Goal: Task Accomplishment & Management: Use online tool/utility

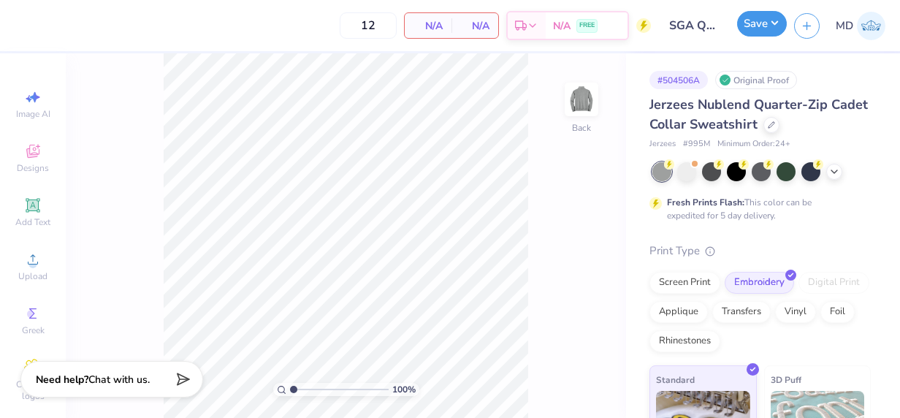
click at [765, 25] on button "Save" at bounding box center [762, 24] width 50 height 26
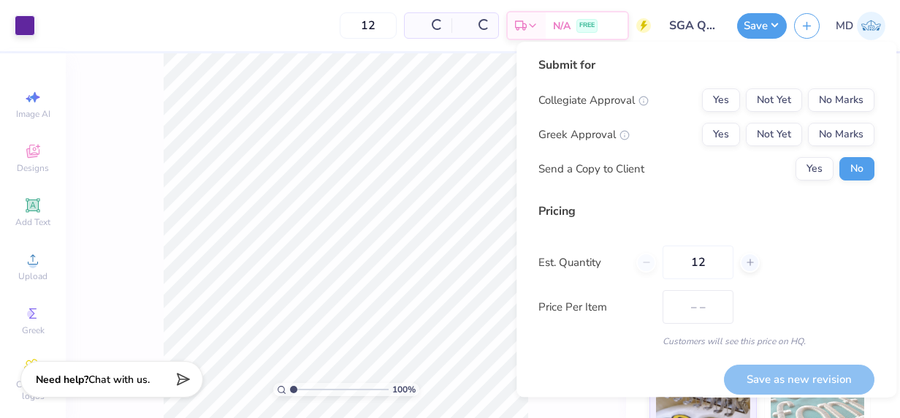
type input "$59.72"
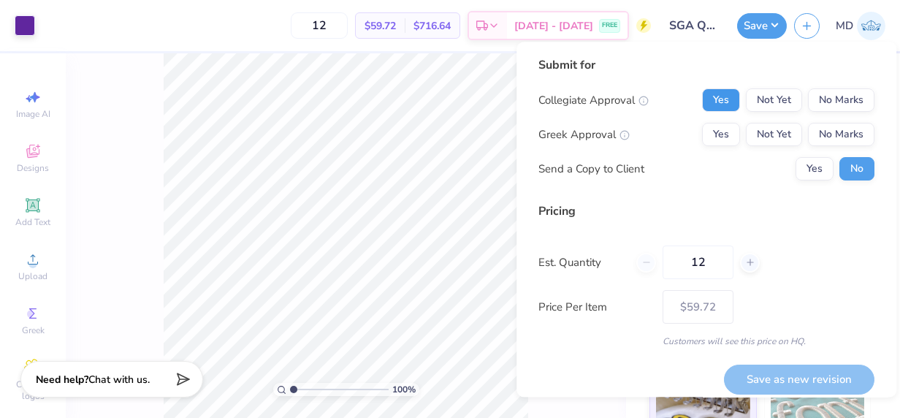
click at [714, 96] on button "Yes" at bounding box center [721, 99] width 38 height 23
click at [815, 131] on button "No Marks" at bounding box center [841, 134] width 66 height 23
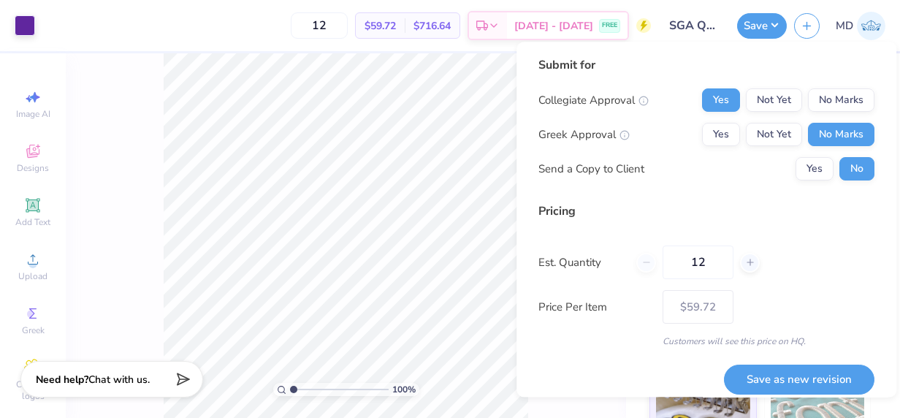
drag, startPoint x: 714, startPoint y: 262, endPoint x: 580, endPoint y: 271, distance: 134.6
click at [580, 271] on div "Est. Quantity 12" at bounding box center [706, 262] width 336 height 34
type input "0"
type input "12"
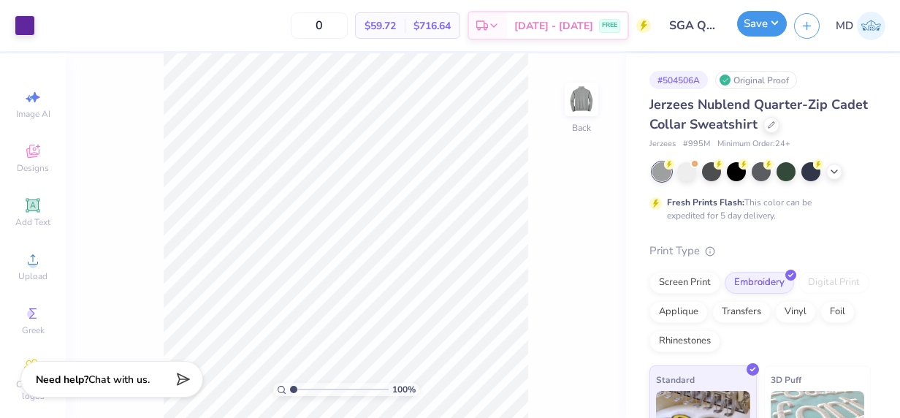
click at [749, 32] on button "Save" at bounding box center [762, 24] width 50 height 26
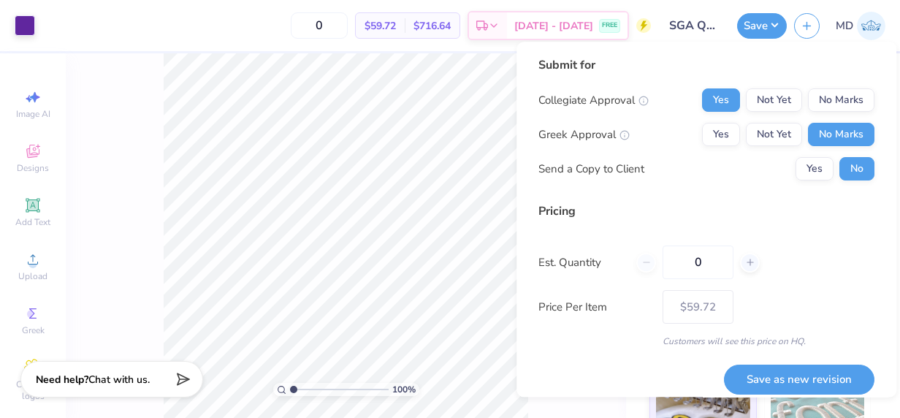
click at [781, 318] on div "Price Per Item $59.72" at bounding box center [706, 307] width 336 height 34
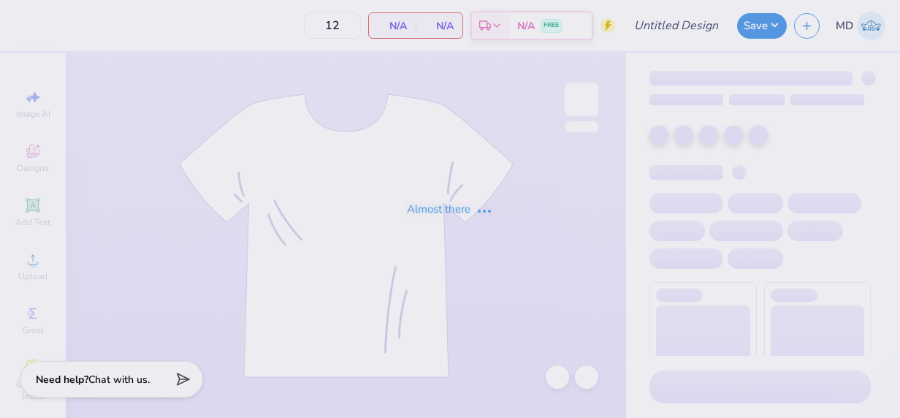
type input "SGA Quarter-zip"
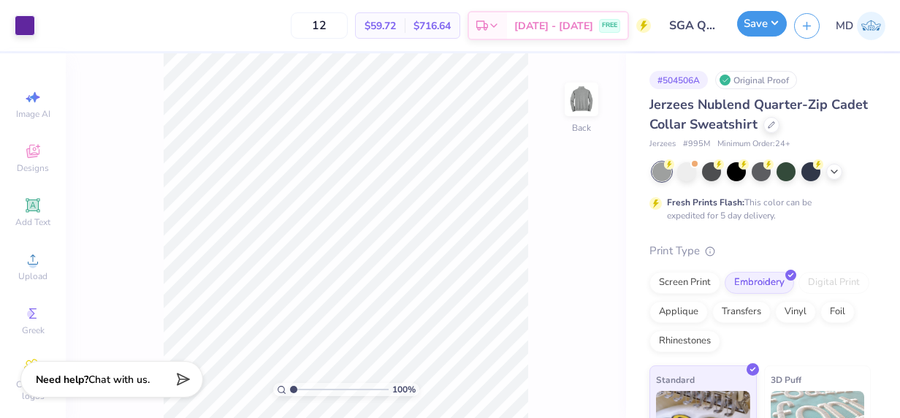
click at [766, 19] on button "Save" at bounding box center [762, 24] width 50 height 26
click at [753, 23] on button "Save" at bounding box center [762, 24] width 50 height 26
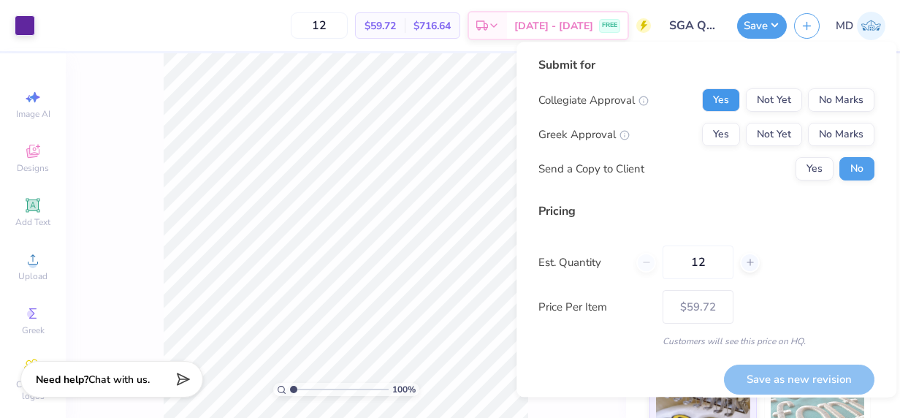
click at [707, 93] on button "Yes" at bounding box center [721, 99] width 38 height 23
click at [825, 128] on button "No Marks" at bounding box center [841, 134] width 66 height 23
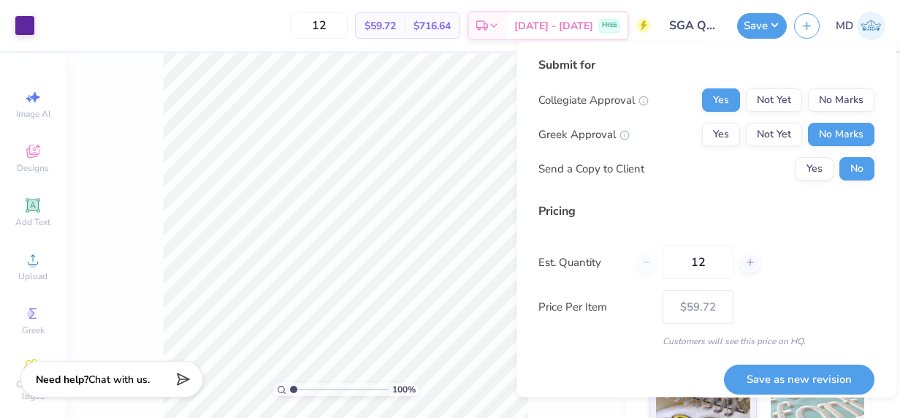
scroll to position [11, 0]
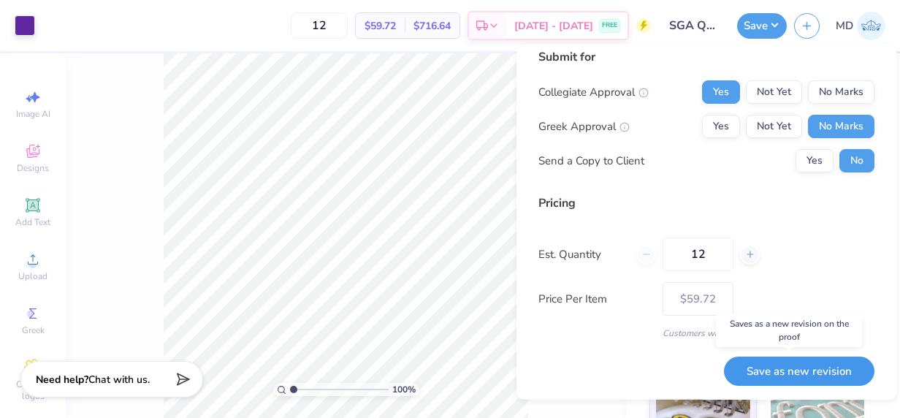
click at [761, 367] on button "Save as new revision" at bounding box center [799, 371] width 150 height 30
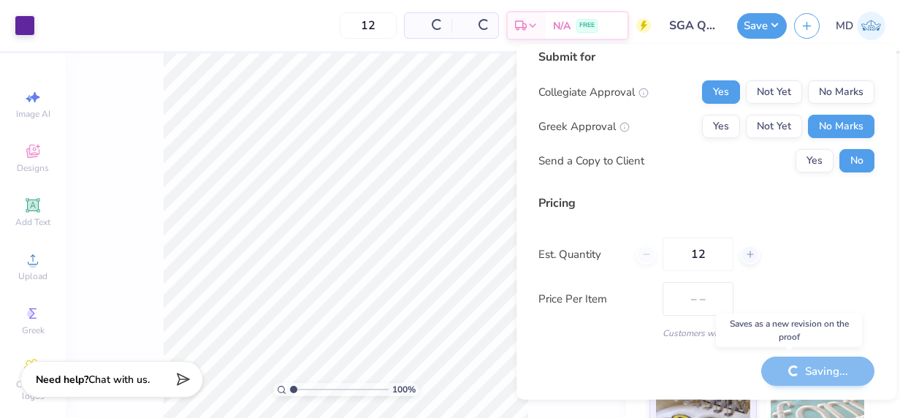
type input "$59.72"
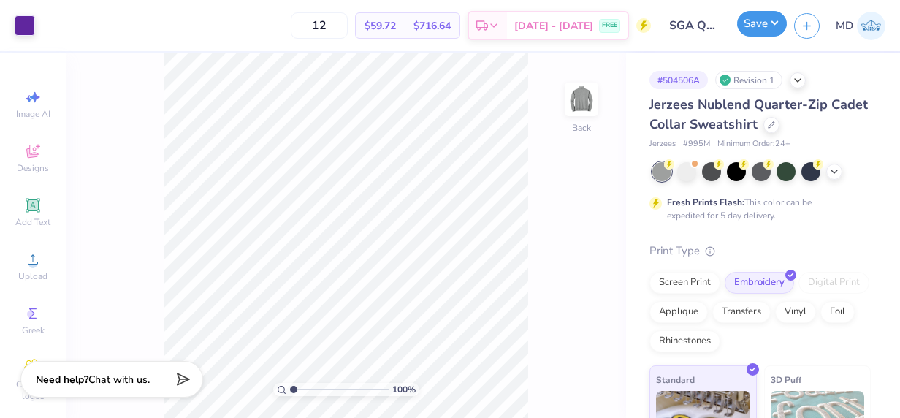
click at [746, 31] on button "Save" at bounding box center [762, 24] width 50 height 26
click at [770, 22] on button "Save" at bounding box center [762, 24] width 50 height 26
click at [746, 22] on button "Save" at bounding box center [762, 24] width 50 height 26
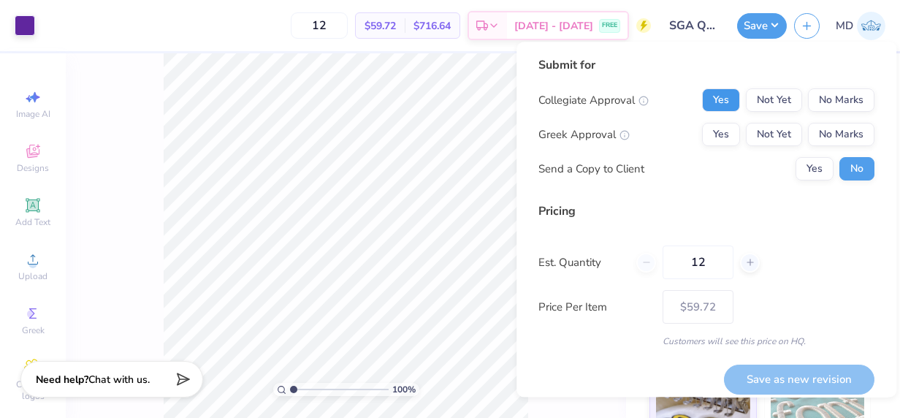
click at [710, 101] on button "Yes" at bounding box center [721, 99] width 38 height 23
click at [816, 130] on button "No Marks" at bounding box center [841, 134] width 66 height 23
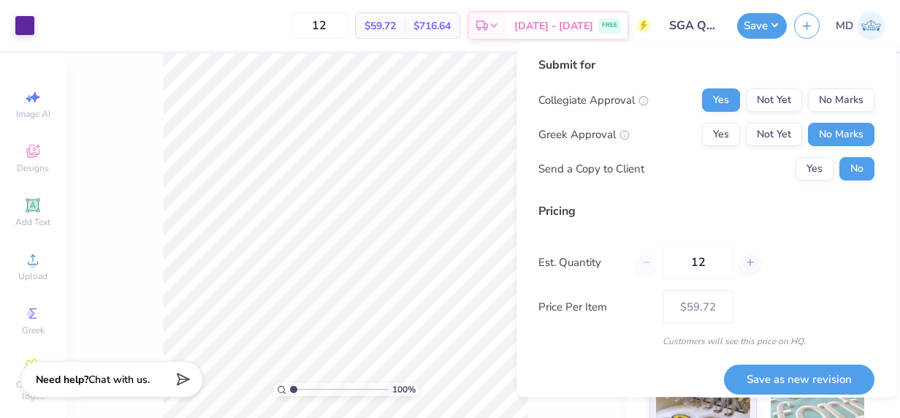
scroll to position [11, 0]
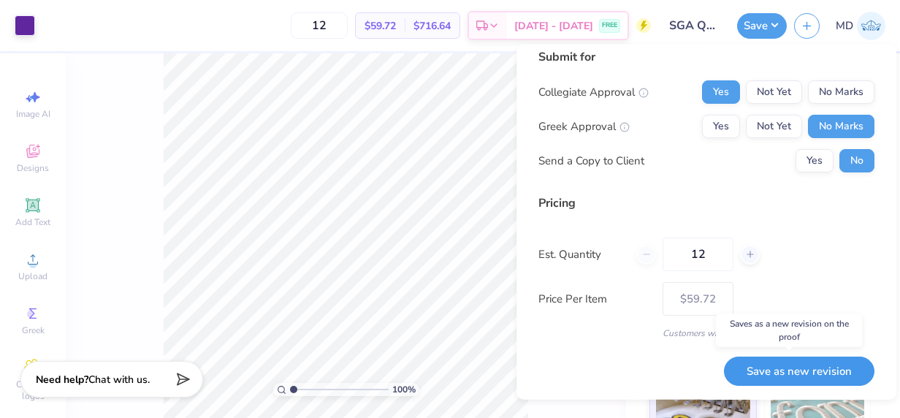
click at [789, 368] on button "Save as new revision" at bounding box center [799, 371] width 150 height 30
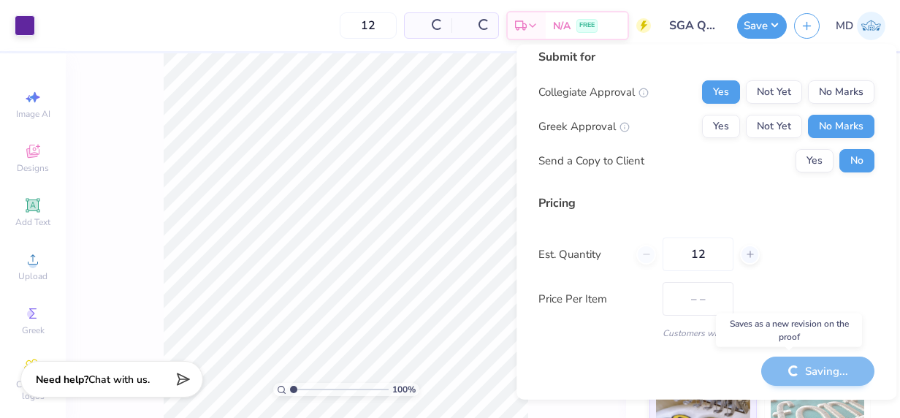
type input "$59.72"
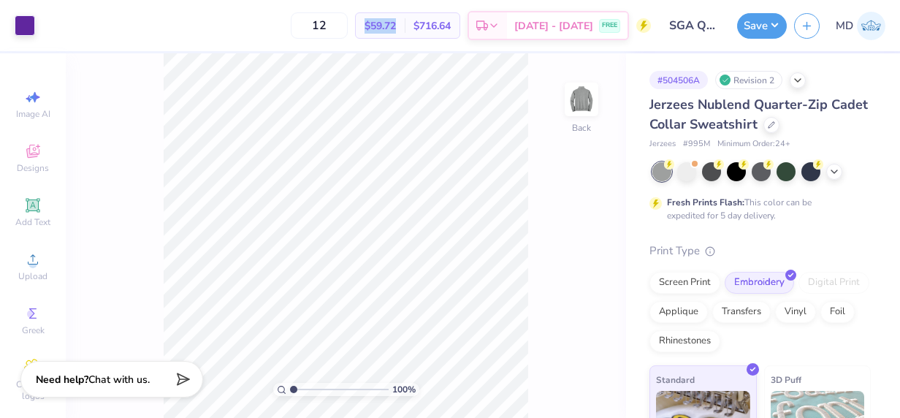
drag, startPoint x: 402, startPoint y: 24, endPoint x: 365, endPoint y: 23, distance: 36.5
click at [365, 23] on div "$59.72 Per Item" at bounding box center [380, 25] width 49 height 25
copy span "$59.72"
click at [328, 26] on input "12" at bounding box center [319, 25] width 57 height 26
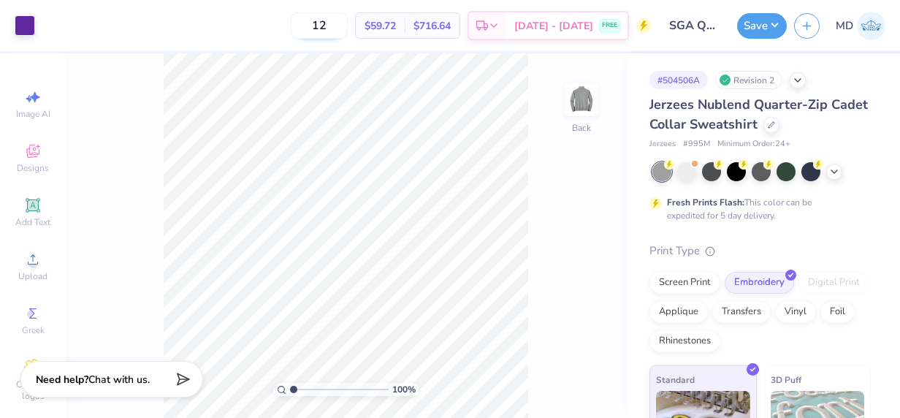
type input "1"
drag, startPoint x: 391, startPoint y: 23, endPoint x: 344, endPoint y: 8, distance: 49.7
click at [344, 8] on div "24 $48.88 Per Item $1,173.12 Total Est. Delivery Aug 29 - Sep 1 FREE" at bounding box center [346, 25] width 608 height 51
drag, startPoint x: 344, startPoint y: 8, endPoint x: 335, endPoint y: 48, distance: 41.1
click at [335, 48] on div "24 $48.88 Per Item $1,173.12 Total Est. Delivery Aug 29 - Sep 1 FREE" at bounding box center [346, 25] width 608 height 51
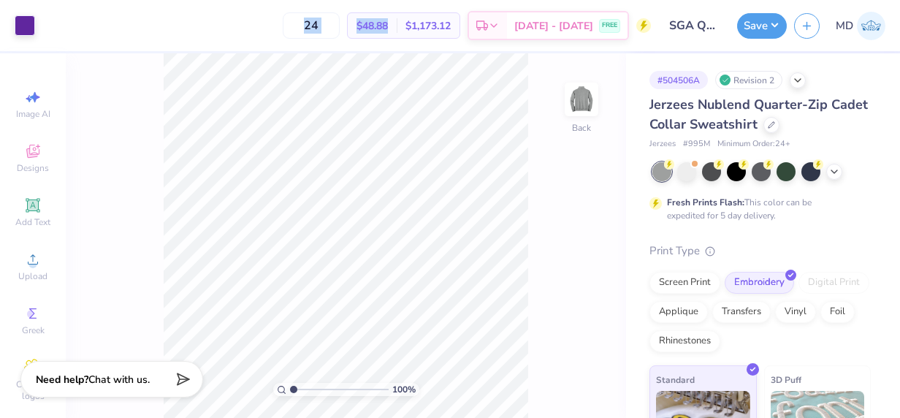
click at [388, 26] on span "$48.88" at bounding box center [371, 25] width 31 height 15
drag, startPoint x: 391, startPoint y: 26, endPoint x: 358, endPoint y: 27, distance: 32.9
click at [358, 27] on div "$48.88 Per Item" at bounding box center [372, 25] width 49 height 25
click at [336, 15] on input "24" at bounding box center [311, 25] width 57 height 26
type input "2"
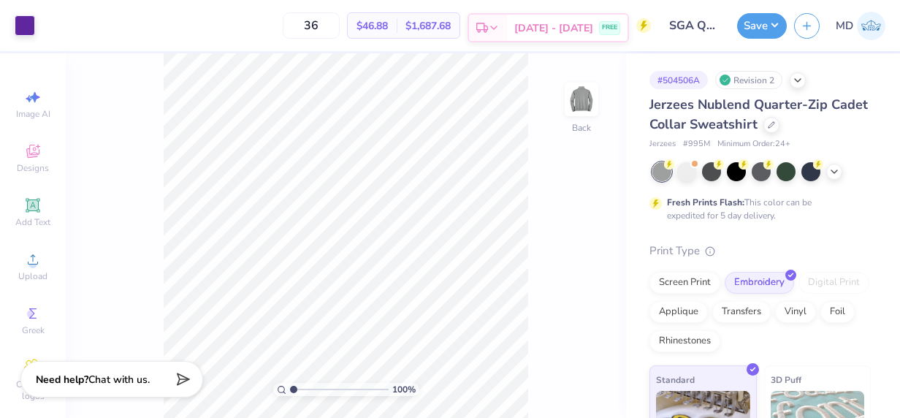
type input "36"
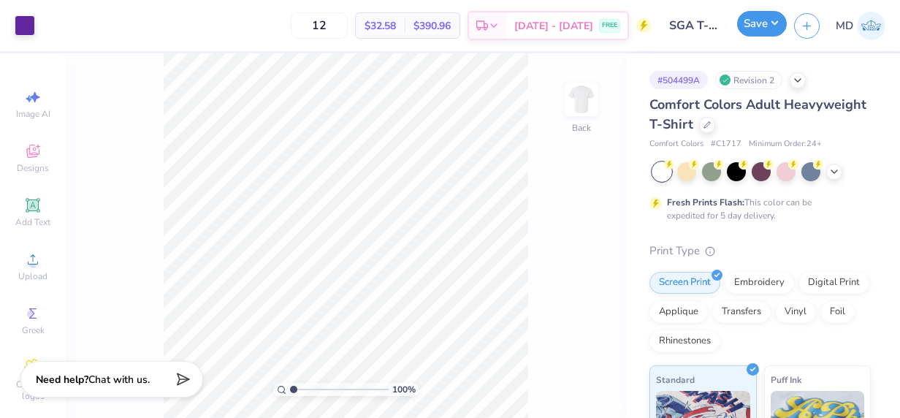
click at [758, 20] on button "Save" at bounding box center [762, 24] width 50 height 26
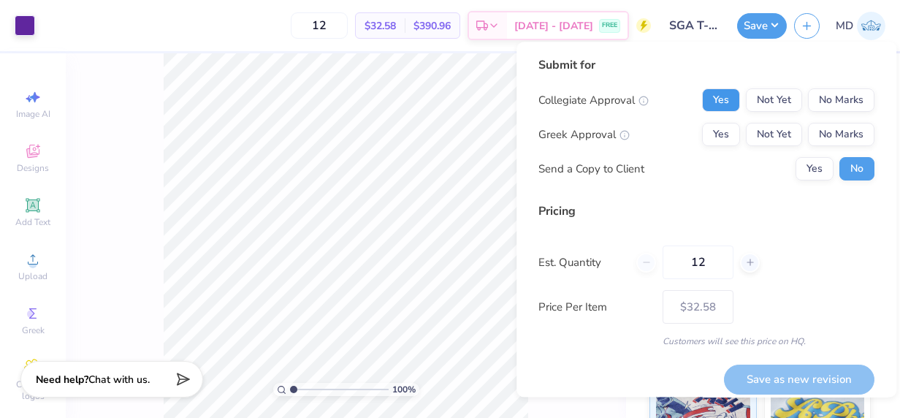
click at [714, 99] on button "Yes" at bounding box center [721, 99] width 38 height 23
click at [839, 137] on button "No Marks" at bounding box center [841, 134] width 66 height 23
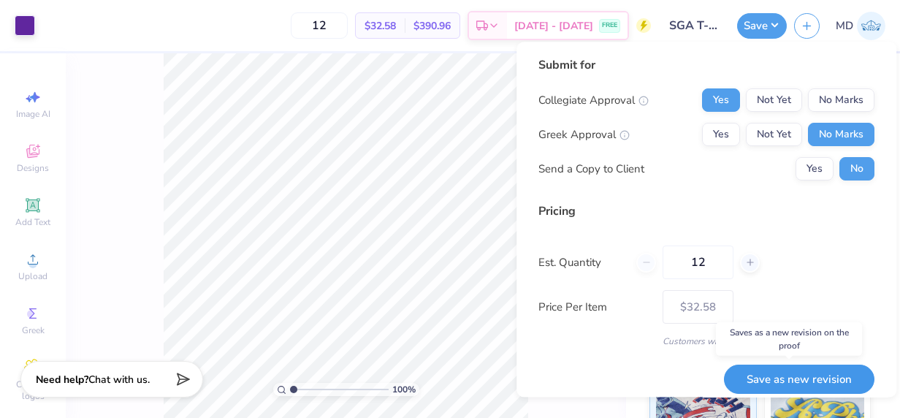
click at [778, 383] on button "Save as new revision" at bounding box center [799, 379] width 150 height 30
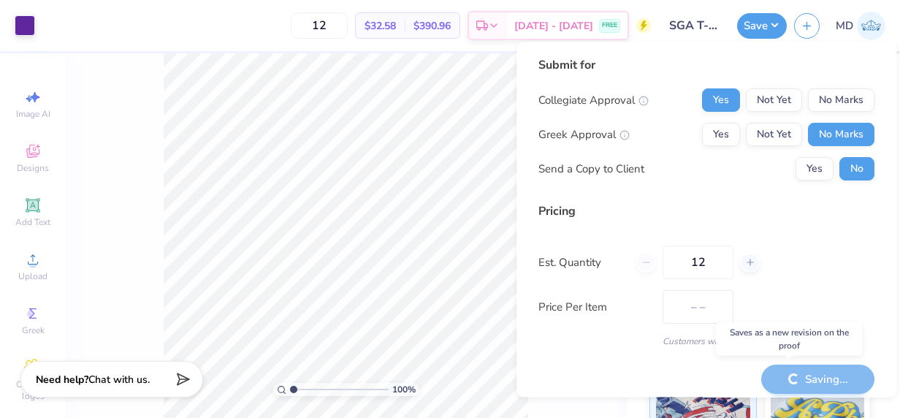
type input "$32.58"
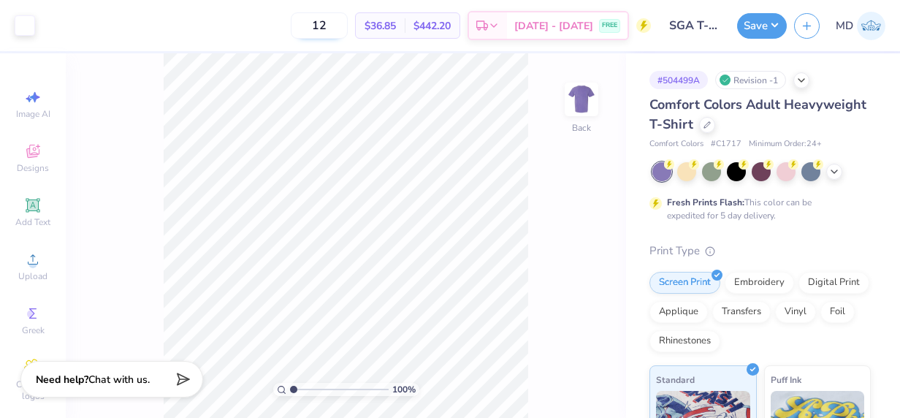
click at [336, 23] on input "12" at bounding box center [319, 25] width 57 height 26
type input "1"
type input "2"
type input "3"
type input "12"
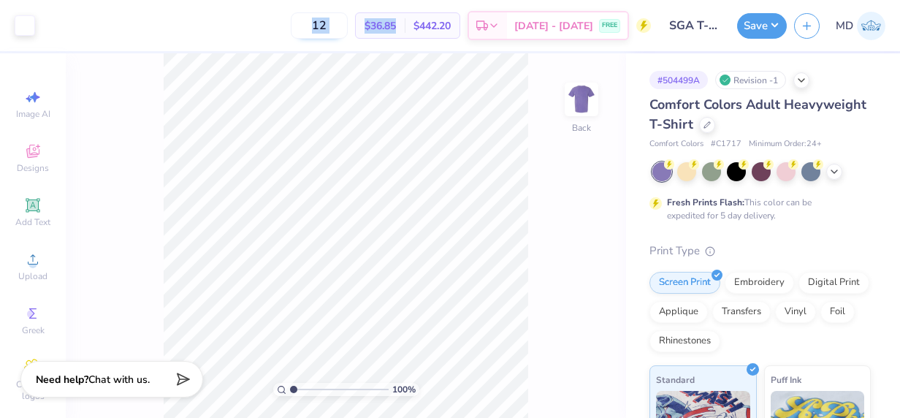
drag, startPoint x: 404, startPoint y: 25, endPoint x: 315, endPoint y: 25, distance: 89.1
click at [315, 25] on div "12 $36.85 Per Item $442.20 Total Est. Delivery Aug 29 - Sep 1 FREE" at bounding box center [346, 25] width 608 height 51
click at [386, 34] on div "$36.85 Per Item" at bounding box center [380, 25] width 49 height 25
drag, startPoint x: 400, startPoint y: 25, endPoint x: 365, endPoint y: 22, distance: 35.2
click at [365, 22] on div "$36.85 Per Item" at bounding box center [380, 25] width 49 height 25
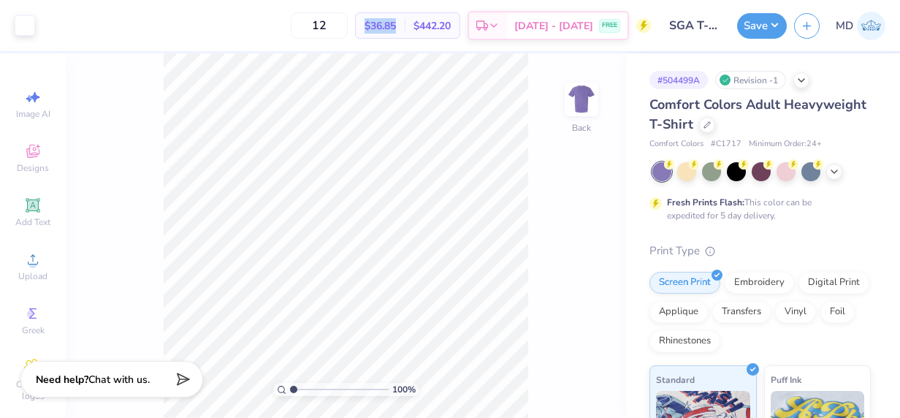
copy span "$36.85"
click at [775, 18] on button "Save" at bounding box center [762, 24] width 50 height 26
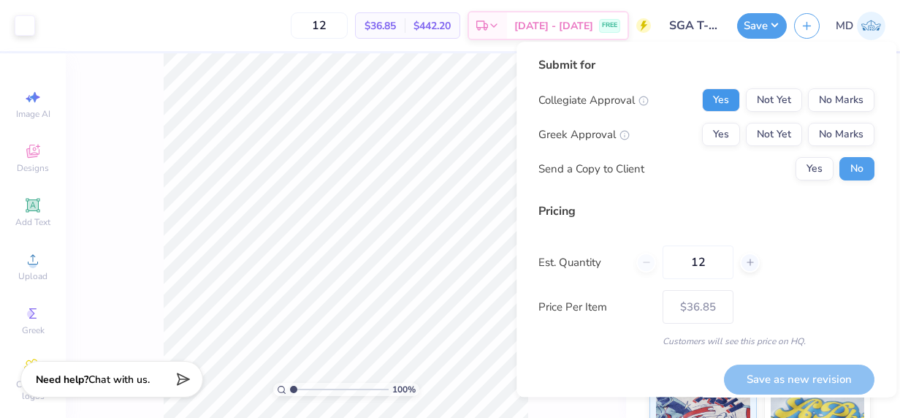
click at [713, 102] on button "Yes" at bounding box center [721, 99] width 38 height 23
click at [816, 136] on button "No Marks" at bounding box center [841, 134] width 66 height 23
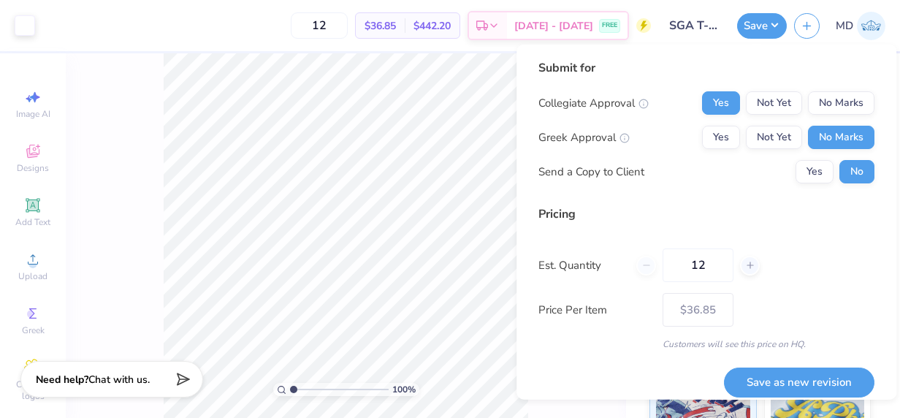
scroll to position [11, 0]
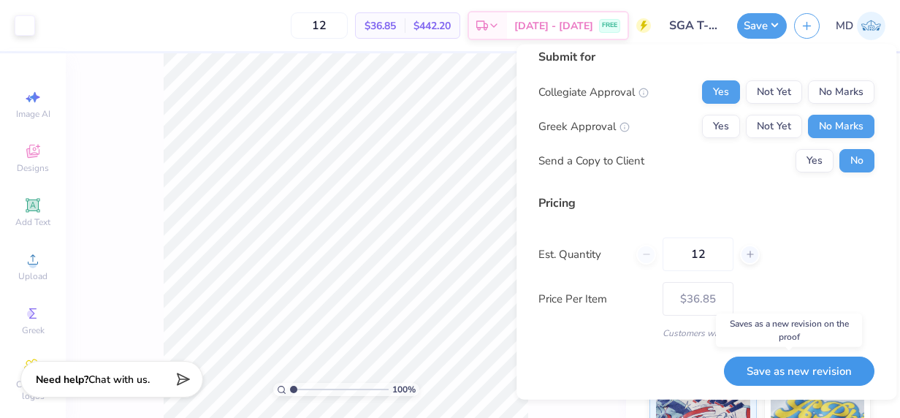
click at [775, 372] on button "Save as new revision" at bounding box center [799, 371] width 150 height 30
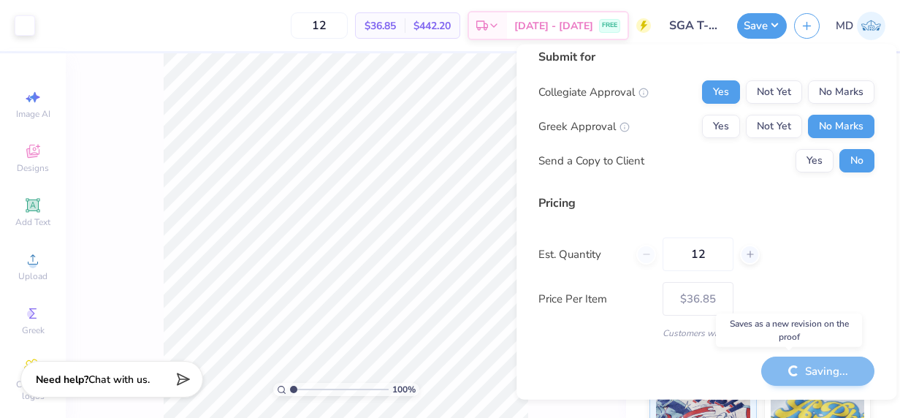
type input "– –"
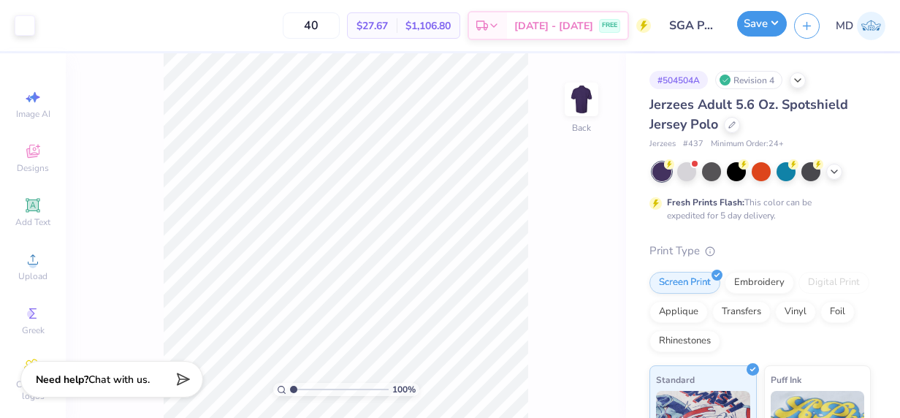
click at [767, 16] on button "Save" at bounding box center [762, 24] width 50 height 26
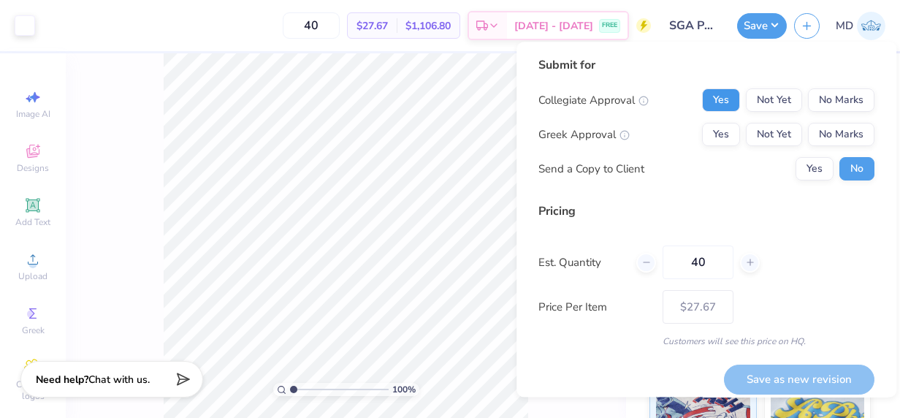
click at [706, 97] on button "Yes" at bounding box center [721, 99] width 38 height 23
click at [846, 136] on button "No Marks" at bounding box center [841, 134] width 66 height 23
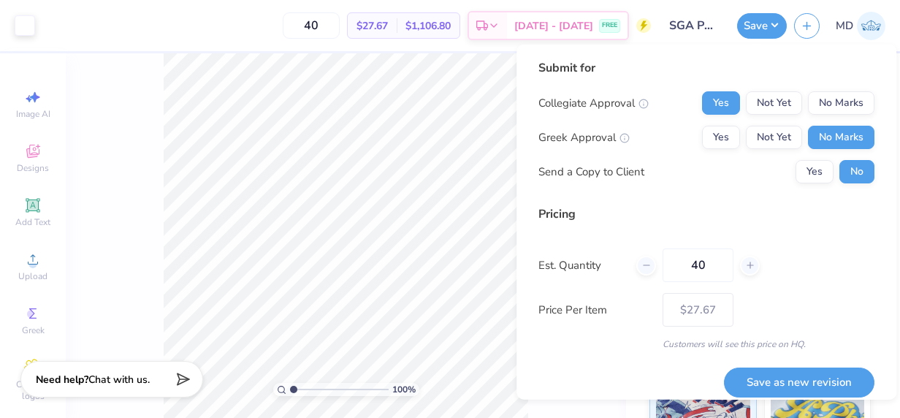
scroll to position [11, 0]
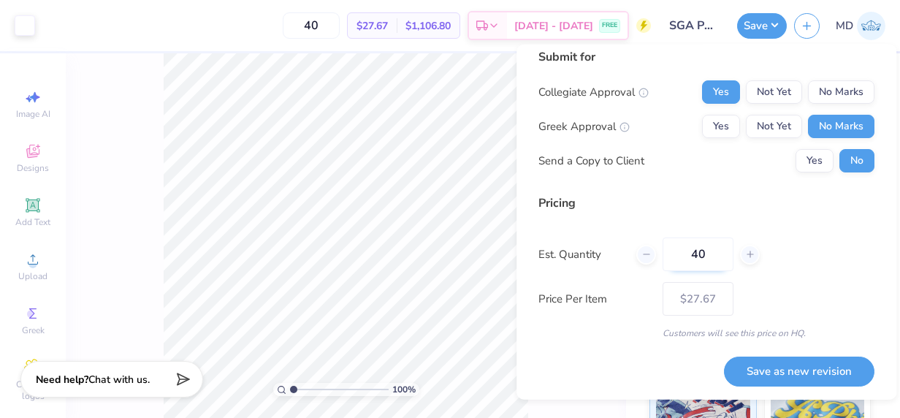
drag, startPoint x: 721, startPoint y: 250, endPoint x: 675, endPoint y: 248, distance: 46.1
click at [675, 248] on input "40" at bounding box center [697, 254] width 71 height 34
type input "0"
type input "12"
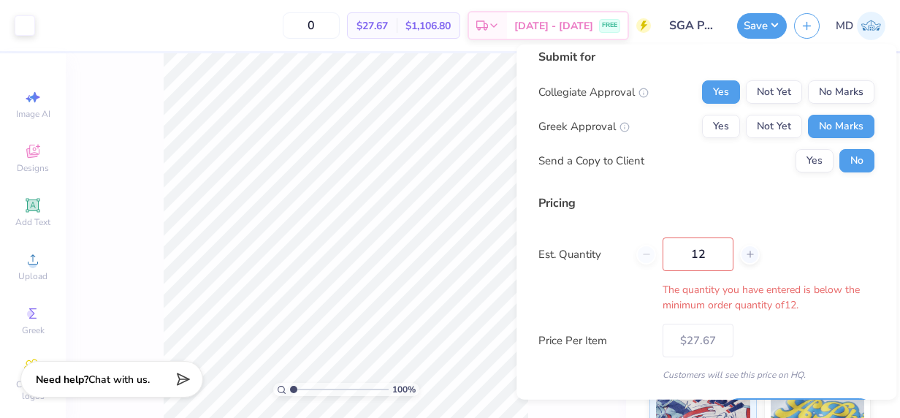
click at [781, 305] on div "Pricing Est. Quantity 12 The quantity you have entered is below the minimum ord…" at bounding box center [706, 287] width 336 height 187
type input "12"
click at [822, 244] on div "Est. Quantity 12 The quantity you have entered is below the minimum order quant…" at bounding box center [706, 274] width 336 height 75
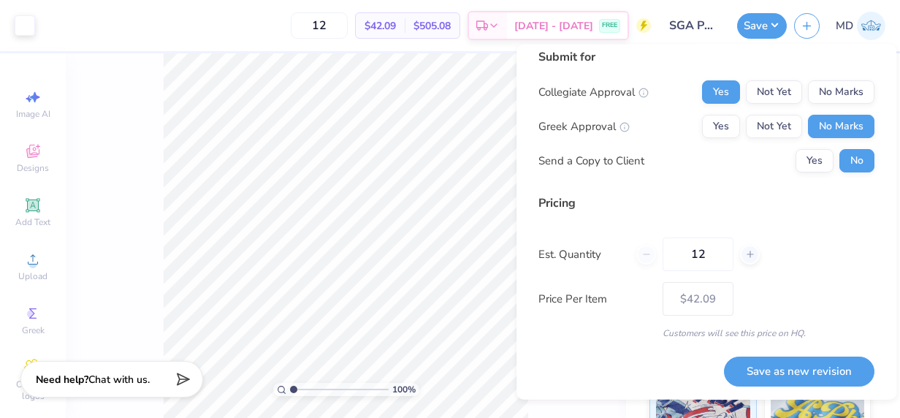
scroll to position [0, 0]
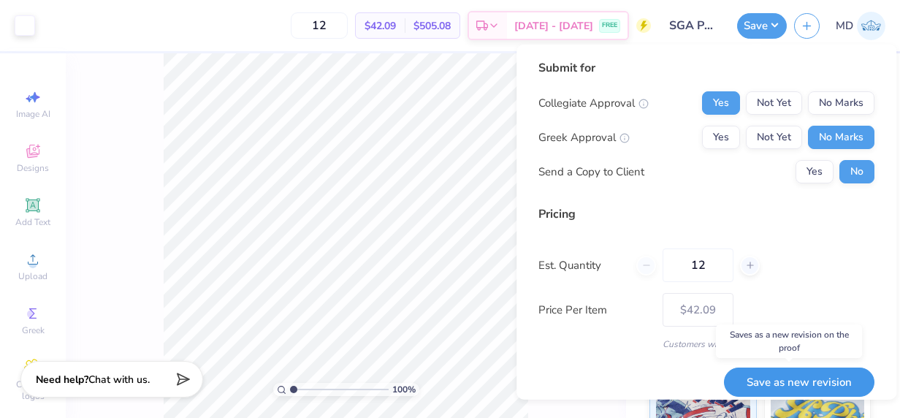
click at [761, 386] on button "Save as new revision" at bounding box center [799, 382] width 150 height 30
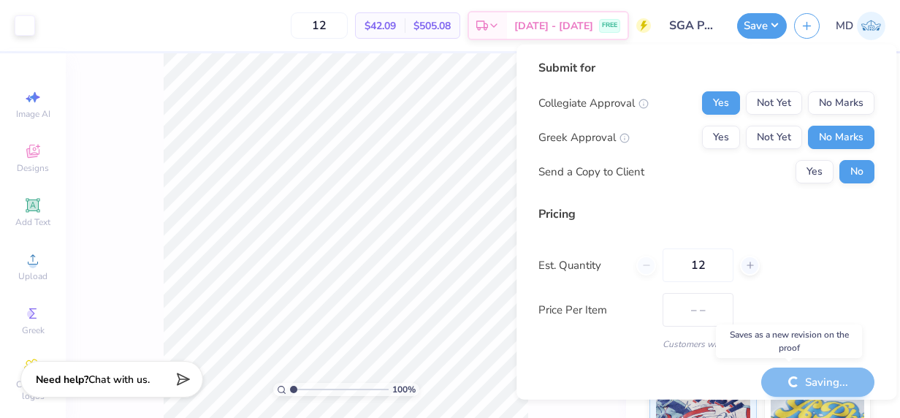
type input "$42.09"
